Goal: Task Accomplishment & Management: Use online tool/utility

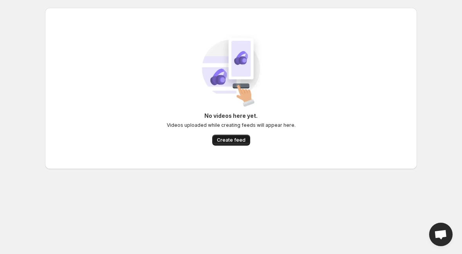
click at [236, 139] on span "Create feed" at bounding box center [231, 140] width 29 height 6
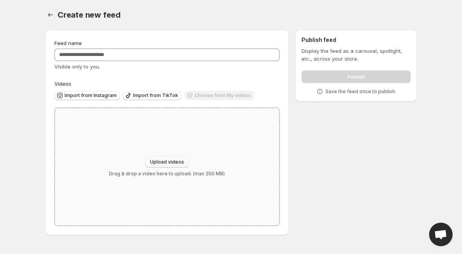
click at [177, 164] on span "Upload videos" at bounding box center [167, 162] width 34 height 6
click at [209, 96] on div "Choose from My videos" at bounding box center [220, 96] width 70 height 11
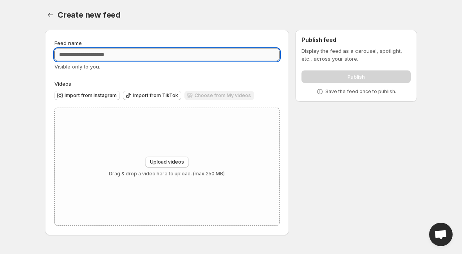
click at [150, 54] on input "Feed name" at bounding box center [166, 55] width 225 height 13
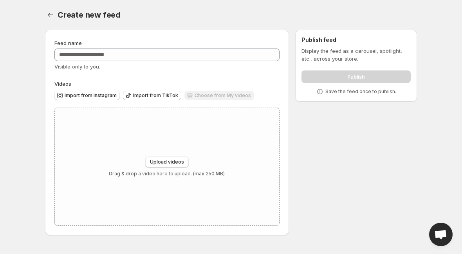
click at [150, 73] on div "Feed name Visible only to you. Videos Import from Instagram Import from TikTok …" at bounding box center [166, 132] width 225 height 187
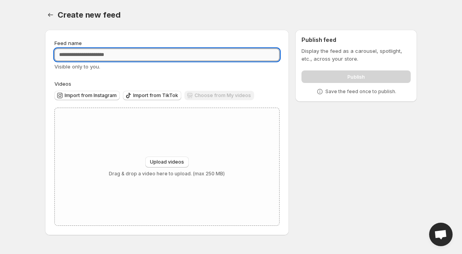
click at [116, 55] on input "Feed name" at bounding box center [166, 55] width 225 height 13
click at [101, 54] on input "Feed name" at bounding box center [166, 55] width 225 height 13
type input "**********"
click at [164, 165] on button "Upload videos" at bounding box center [166, 162] width 43 height 11
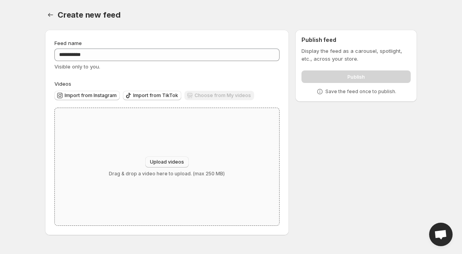
type input "**********"
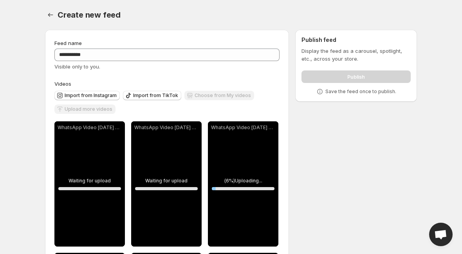
scroll to position [143, 0]
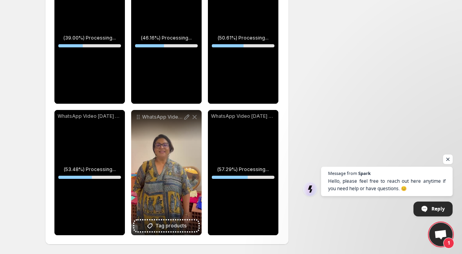
click at [449, 161] on span "Open chat" at bounding box center [449, 160] width 10 height 10
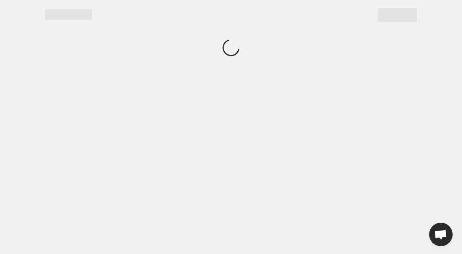
scroll to position [0, 0]
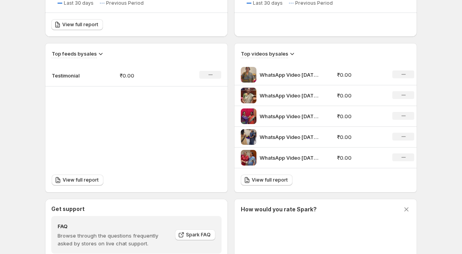
scroll to position [346, 0]
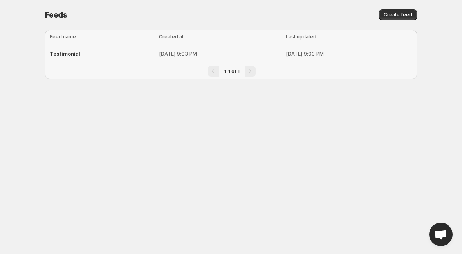
click at [317, 55] on p "[DATE] 9:03 PM" at bounding box center [349, 54] width 127 height 8
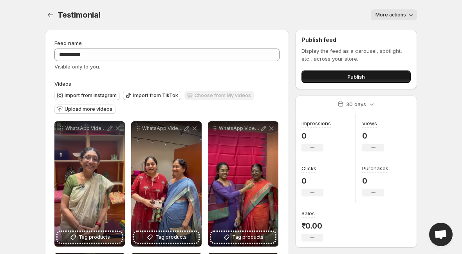
click at [343, 73] on button "Publish" at bounding box center [356, 77] width 109 height 13
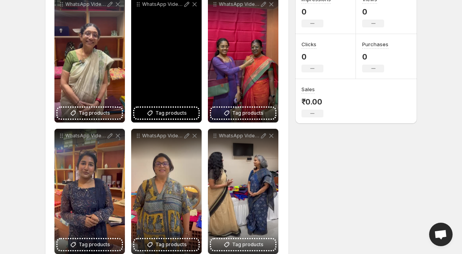
scroll to position [143, 0]
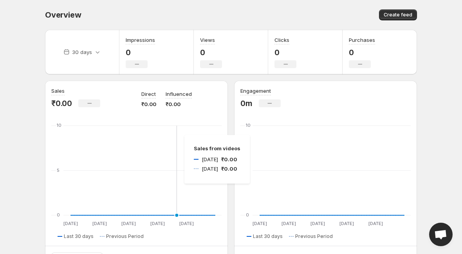
scroll to position [346, 0]
